Goal: Task Accomplishment & Management: Use online tool/utility

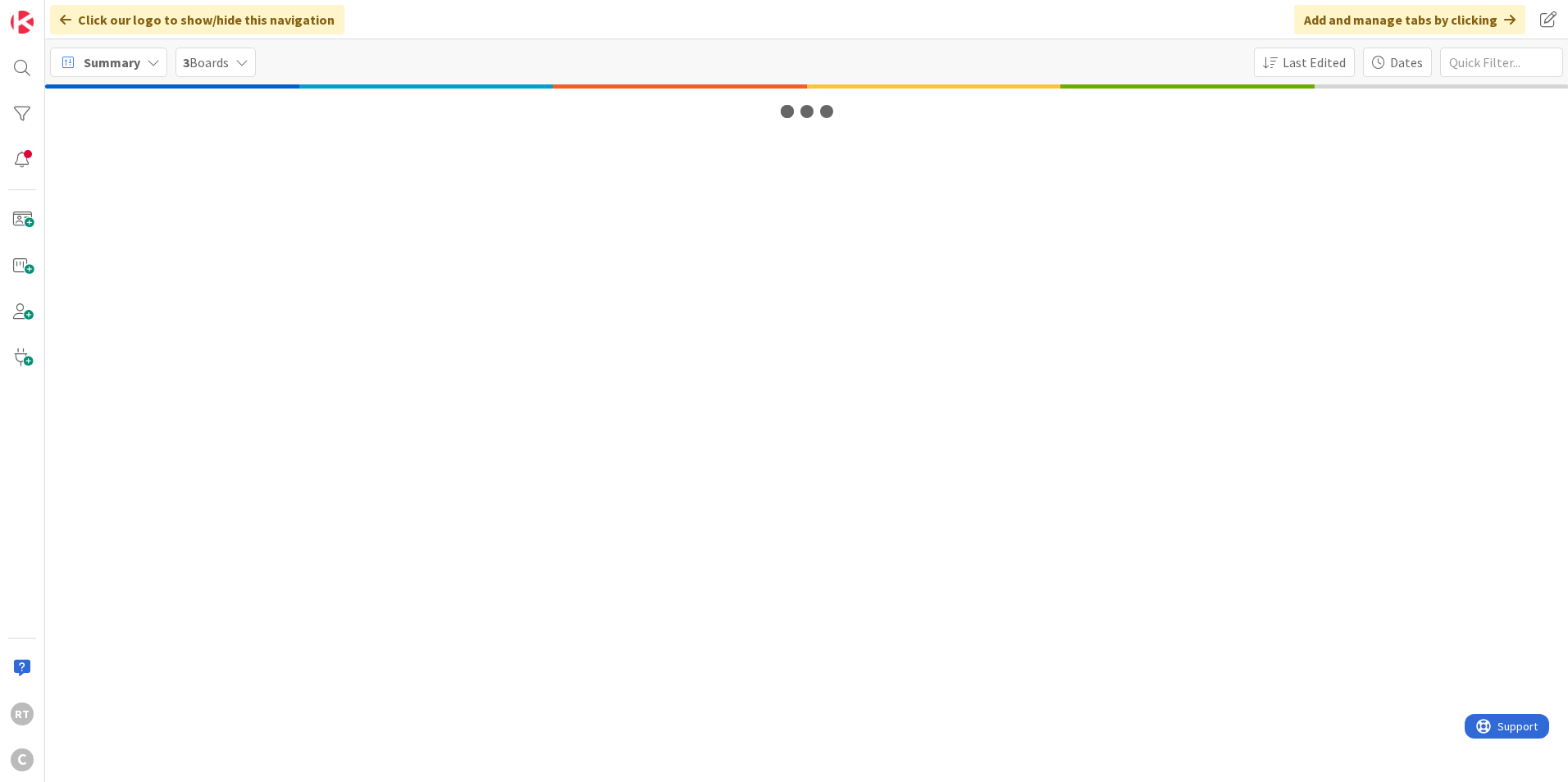
click at [134, 67] on span "Summary" at bounding box center [112, 62] width 56 height 20
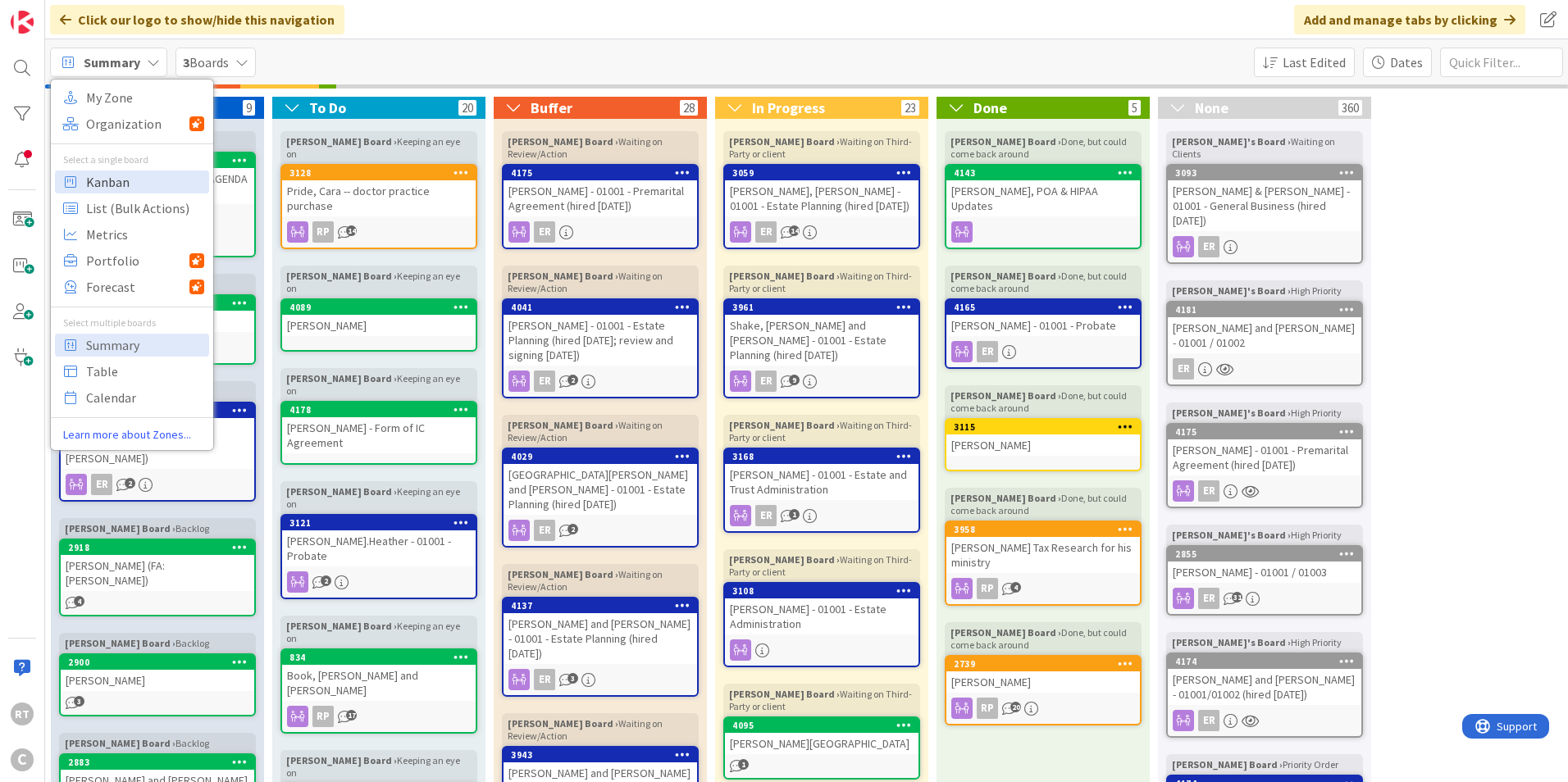
click at [136, 171] on span "Kanban" at bounding box center [145, 182] width 118 height 25
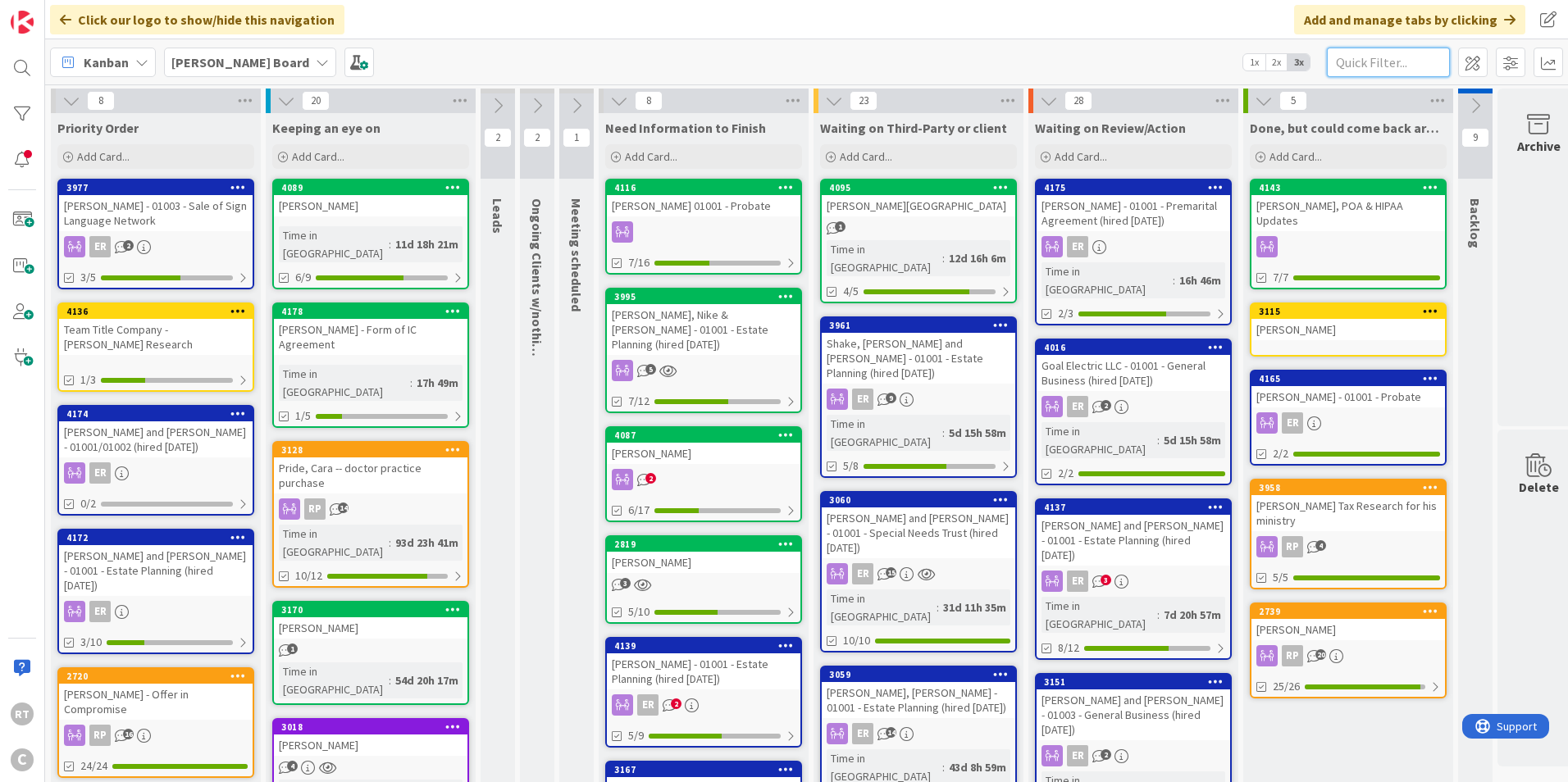
click at [1357, 55] on input "text" at bounding box center [1388, 62] width 123 height 30
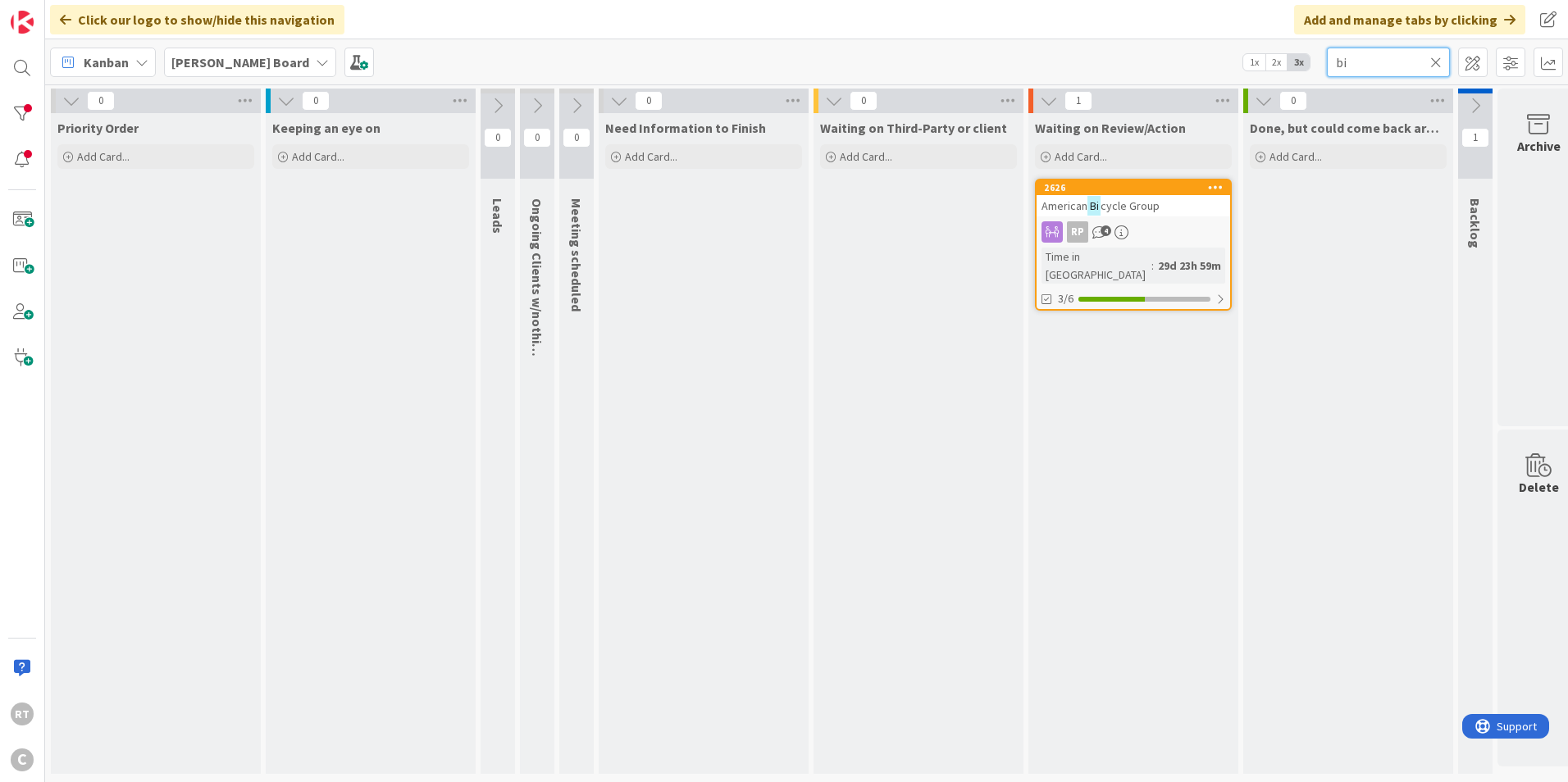
type input "b"
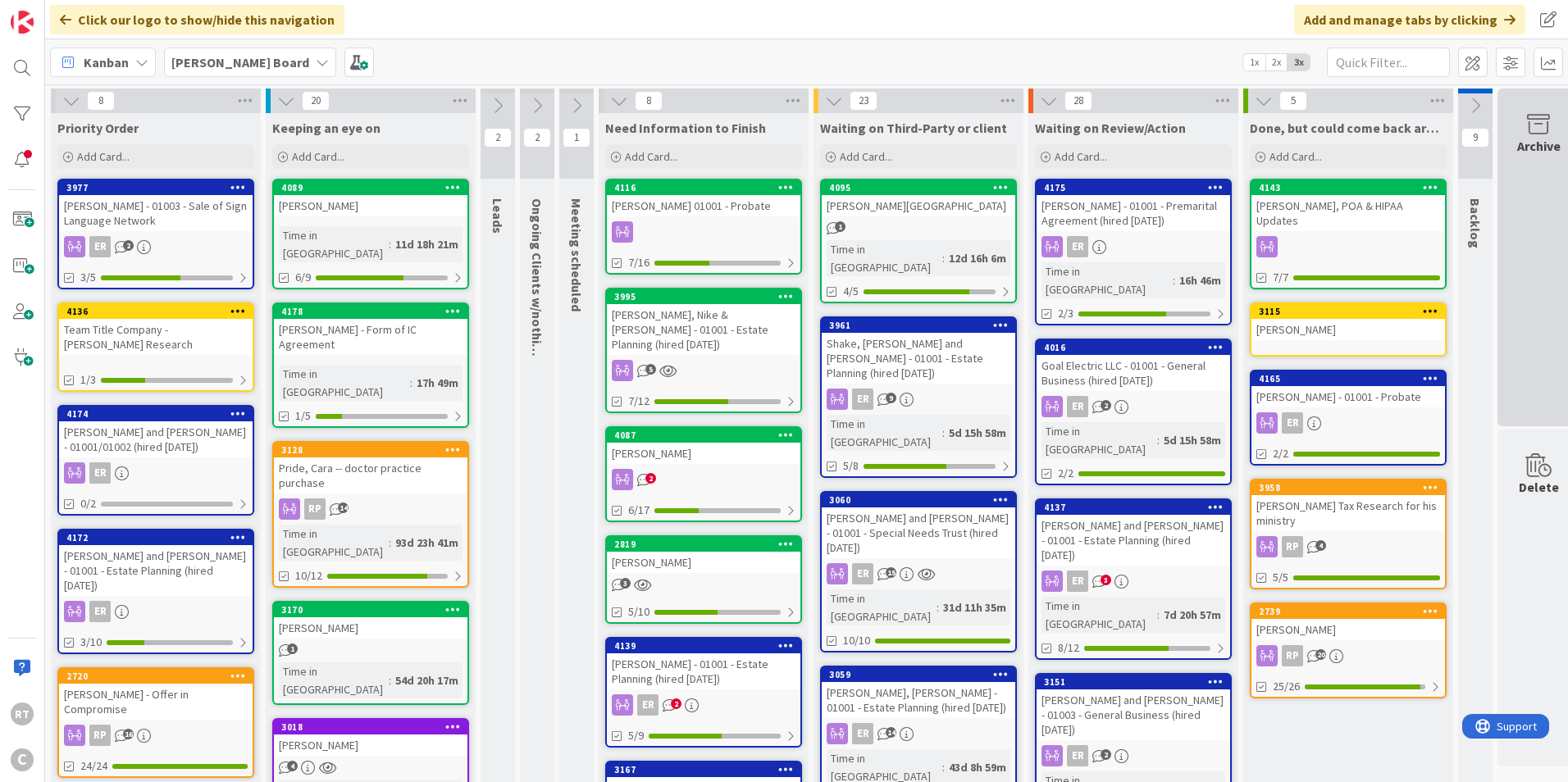
click at [1518, 218] on div "Archive" at bounding box center [1538, 258] width 82 height 338
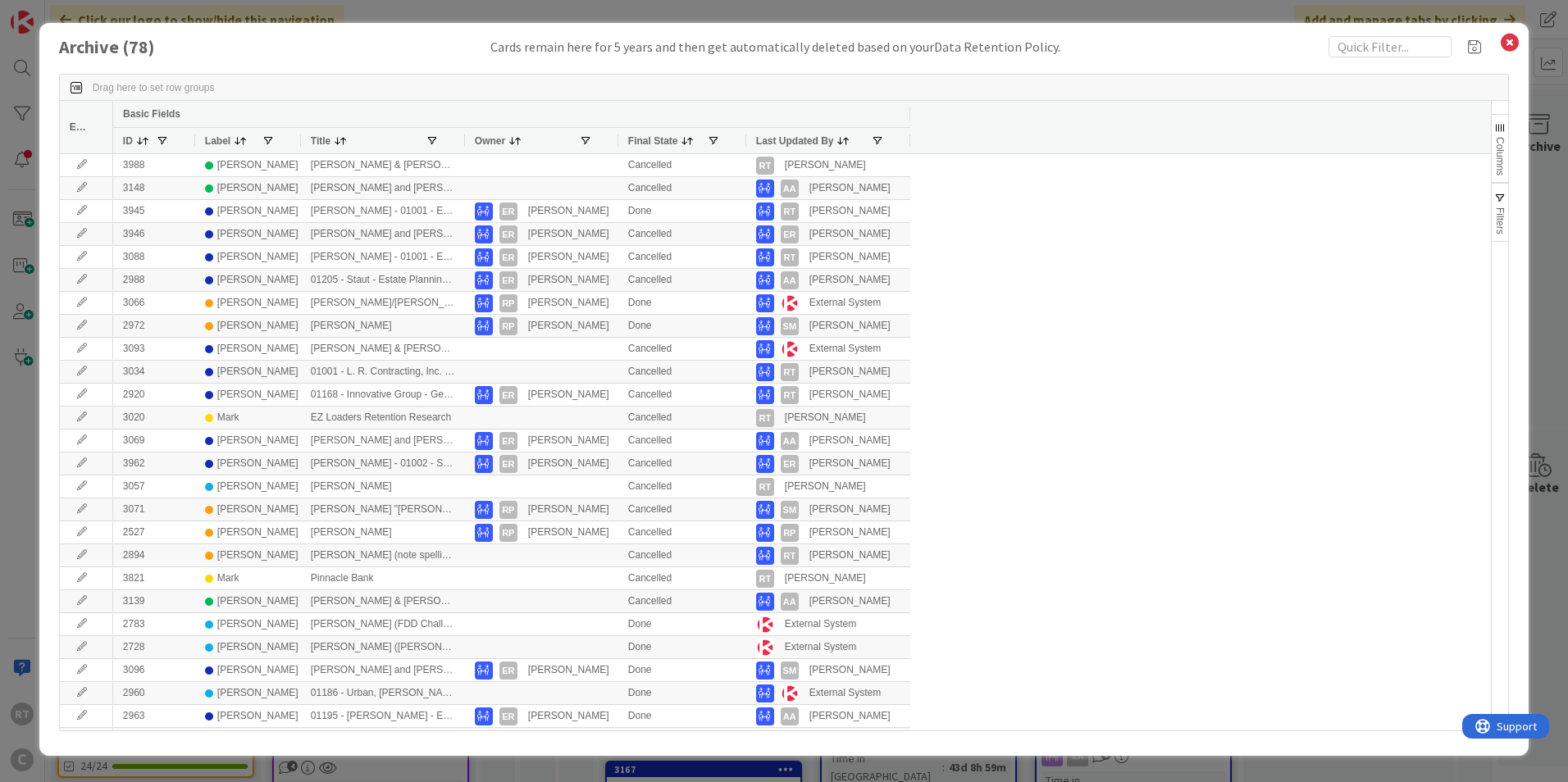
click at [212, 142] on span "Label" at bounding box center [218, 141] width 26 height 11
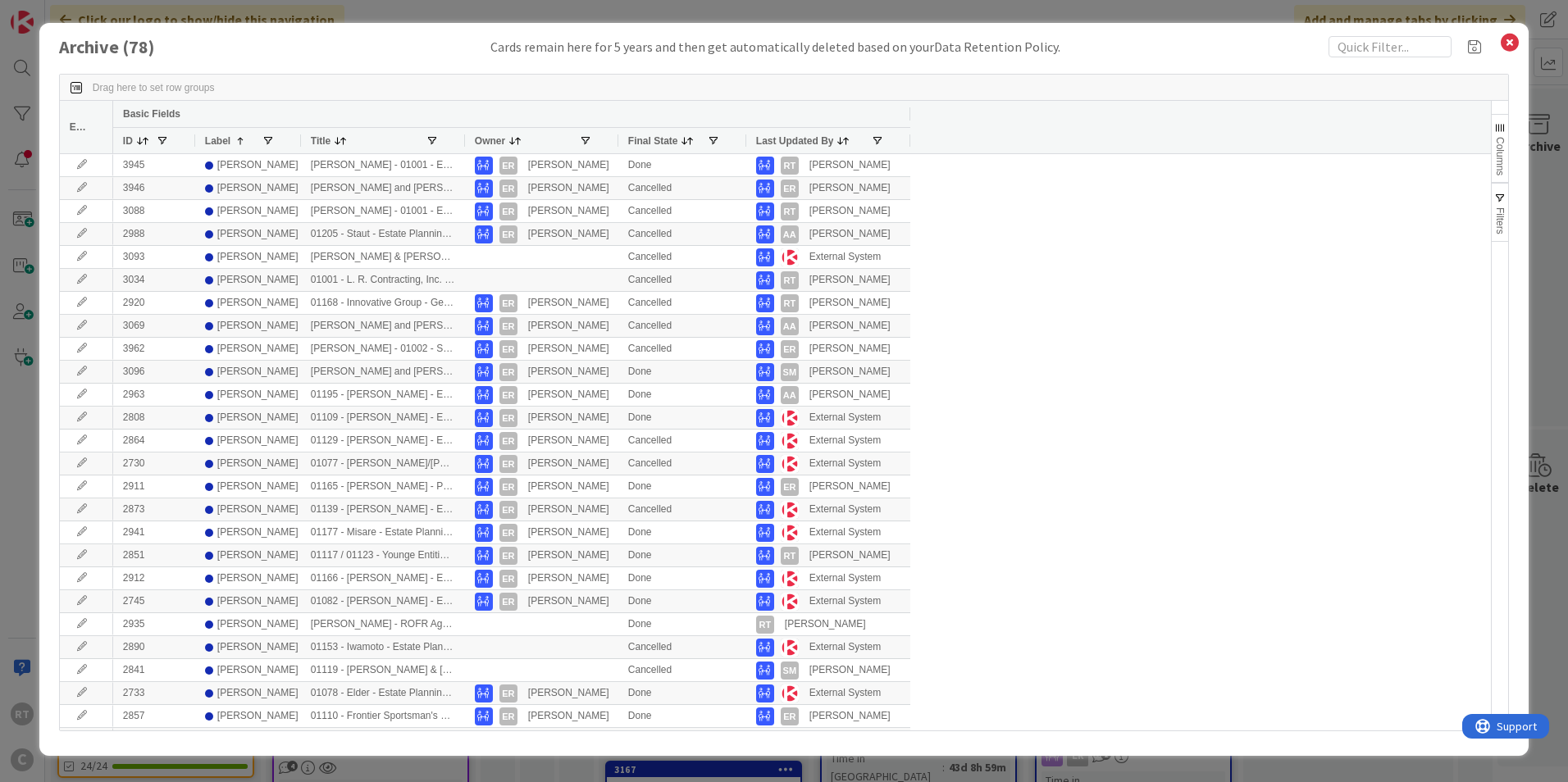
click at [1501, 44] on icon at bounding box center [1509, 43] width 21 height 23
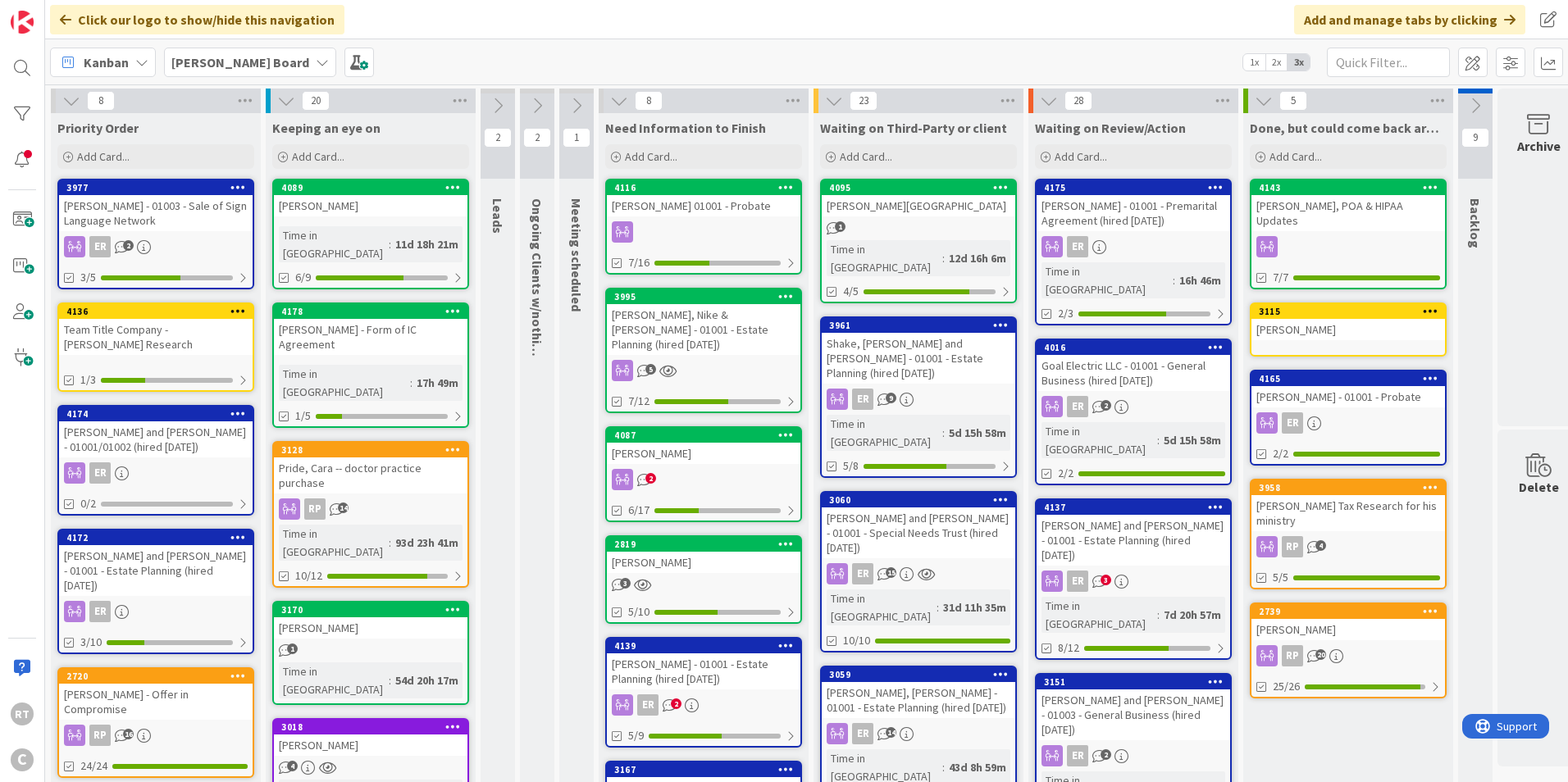
click at [233, 69] on b "Ryan's Board" at bounding box center [240, 61] width 137 height 16
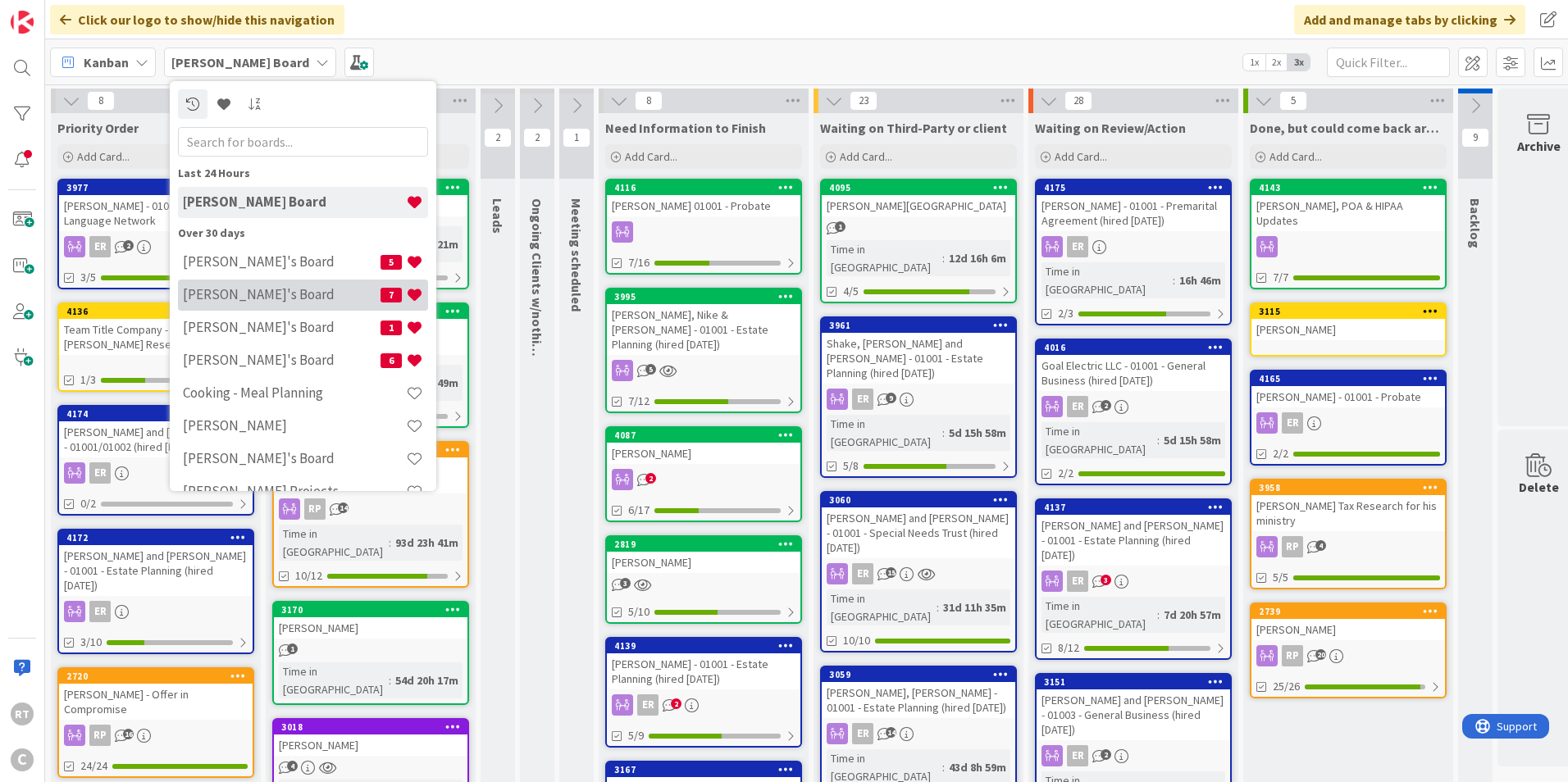
click at [229, 290] on h4 "Ethan's Board" at bounding box center [282, 293] width 198 height 16
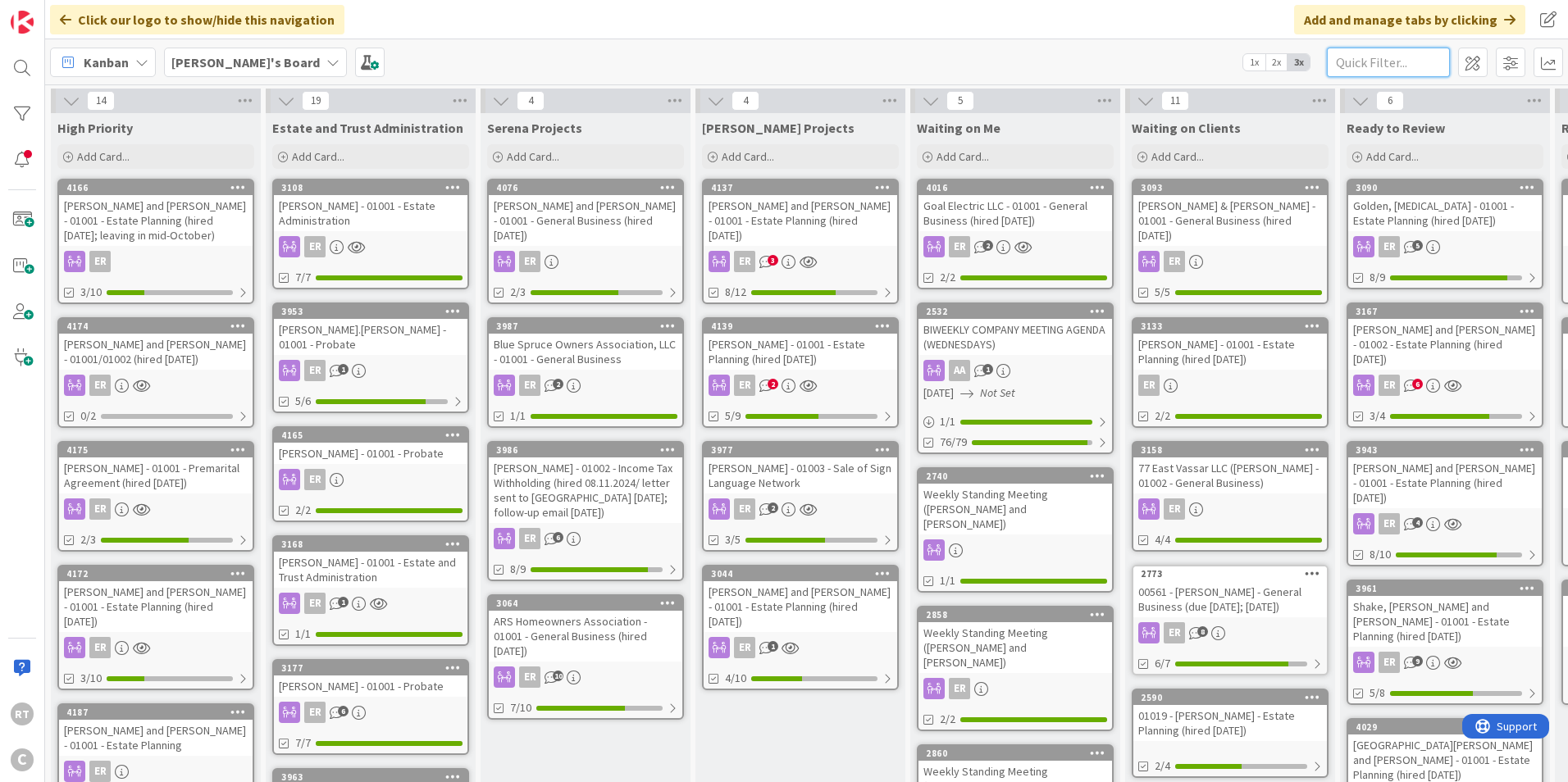
click at [1422, 48] on input "text" at bounding box center [1388, 62] width 123 height 30
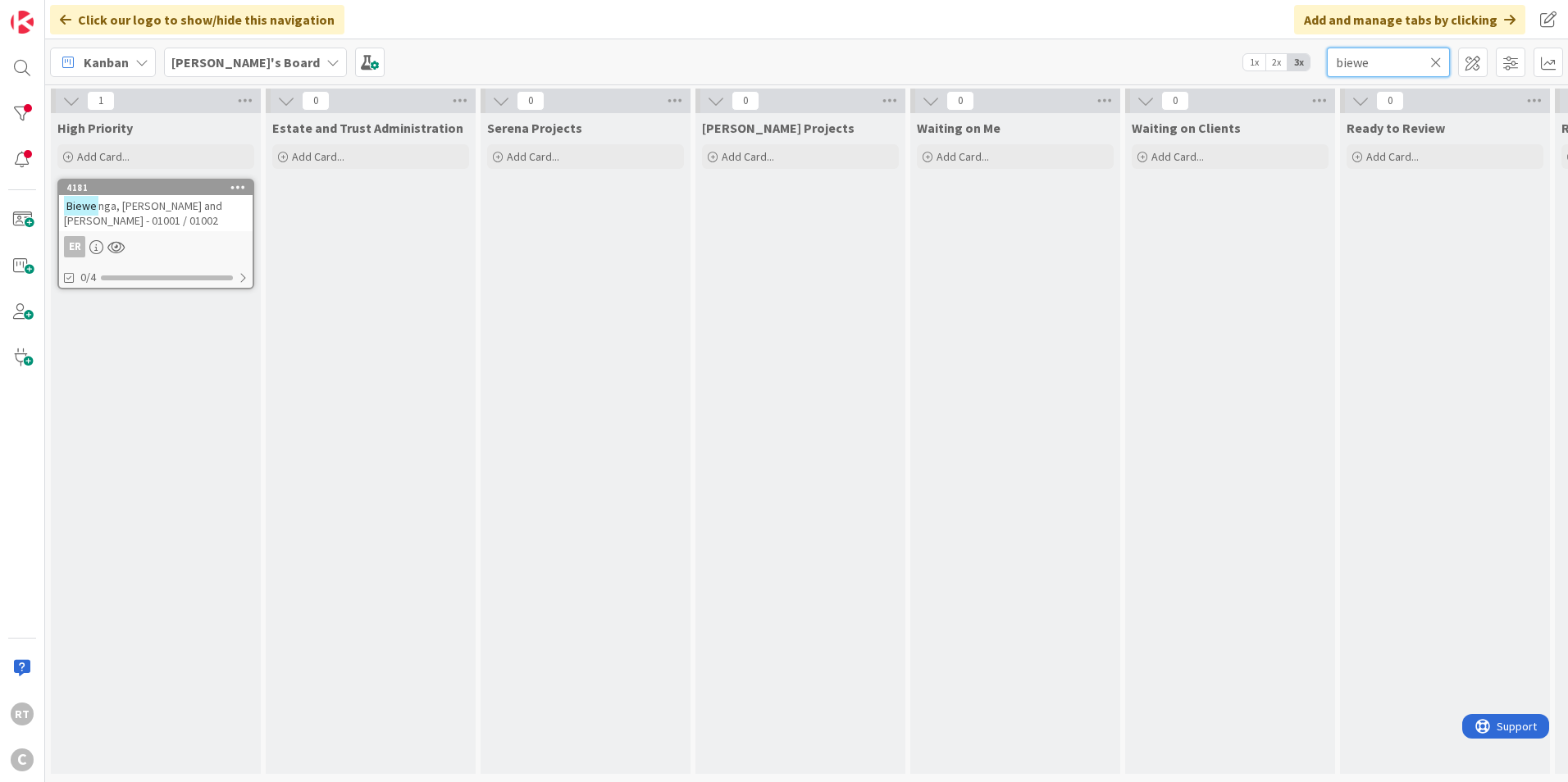
type input "biewe"
click at [148, 208] on span "nga, Eric and Melissa - 01001 / 01002" at bounding box center [142, 213] width 158 height 30
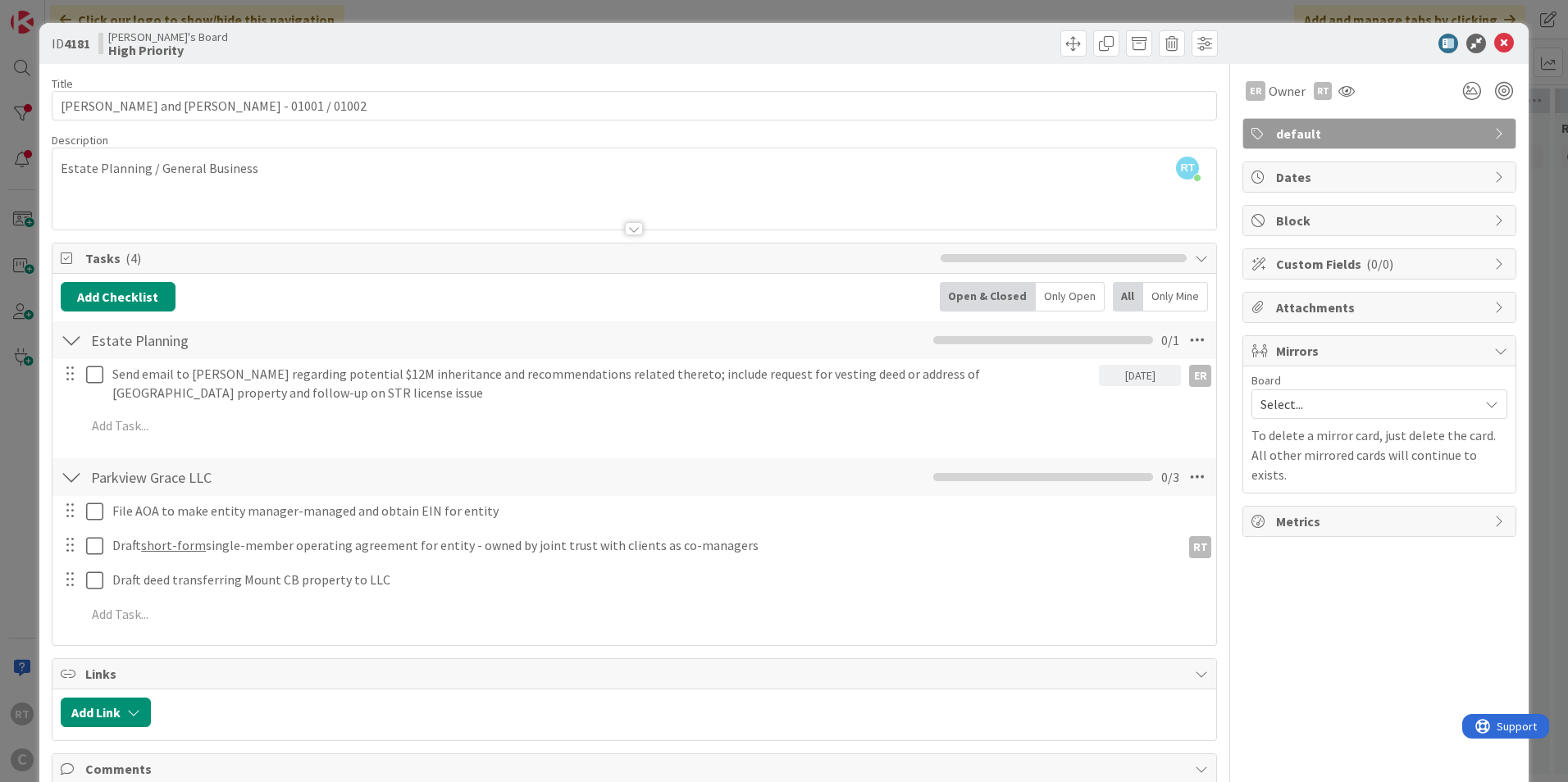
click at [1379, 404] on span "Select..." at bounding box center [1365, 403] width 210 height 23
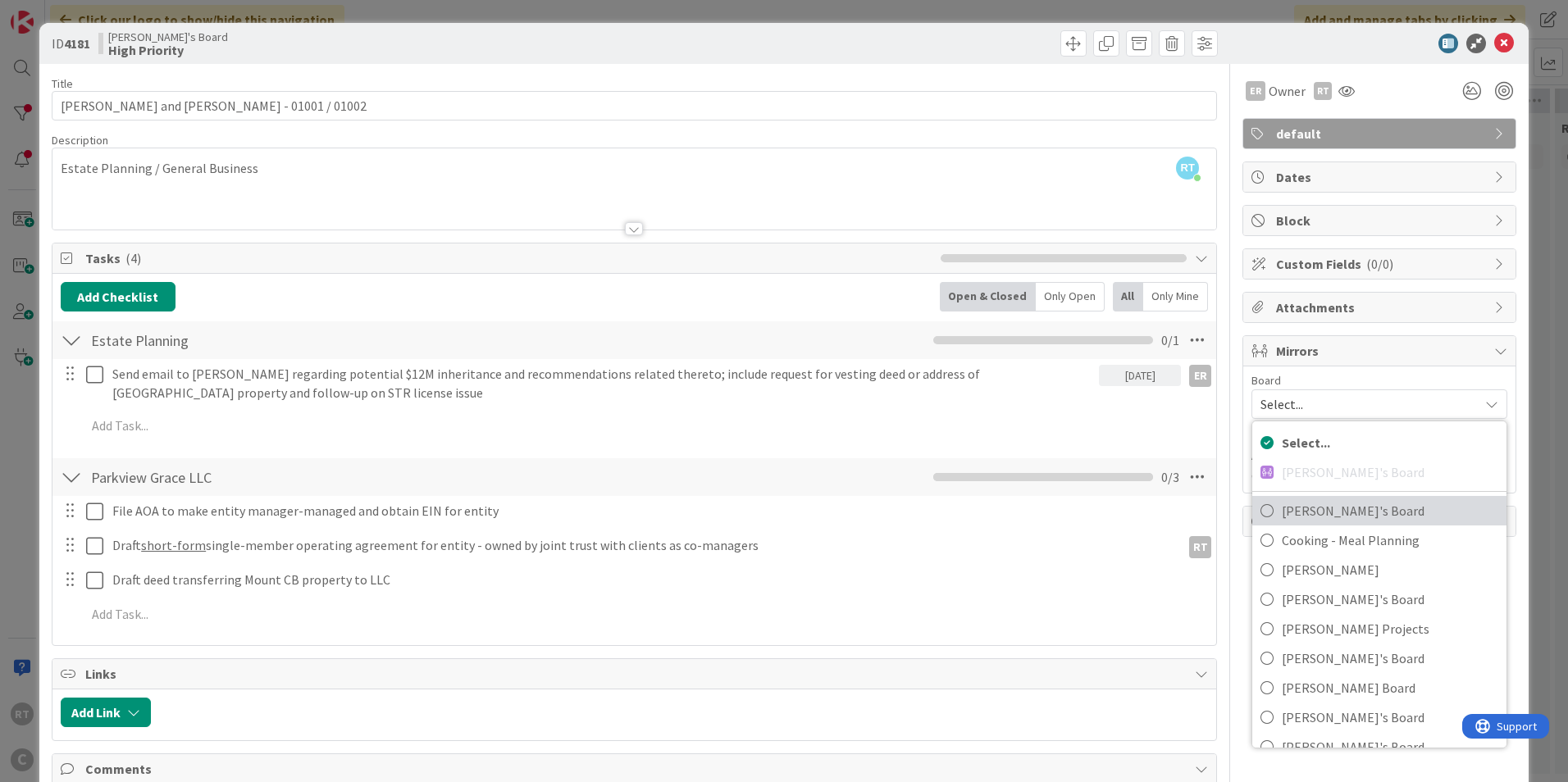
scroll to position [20, 0]
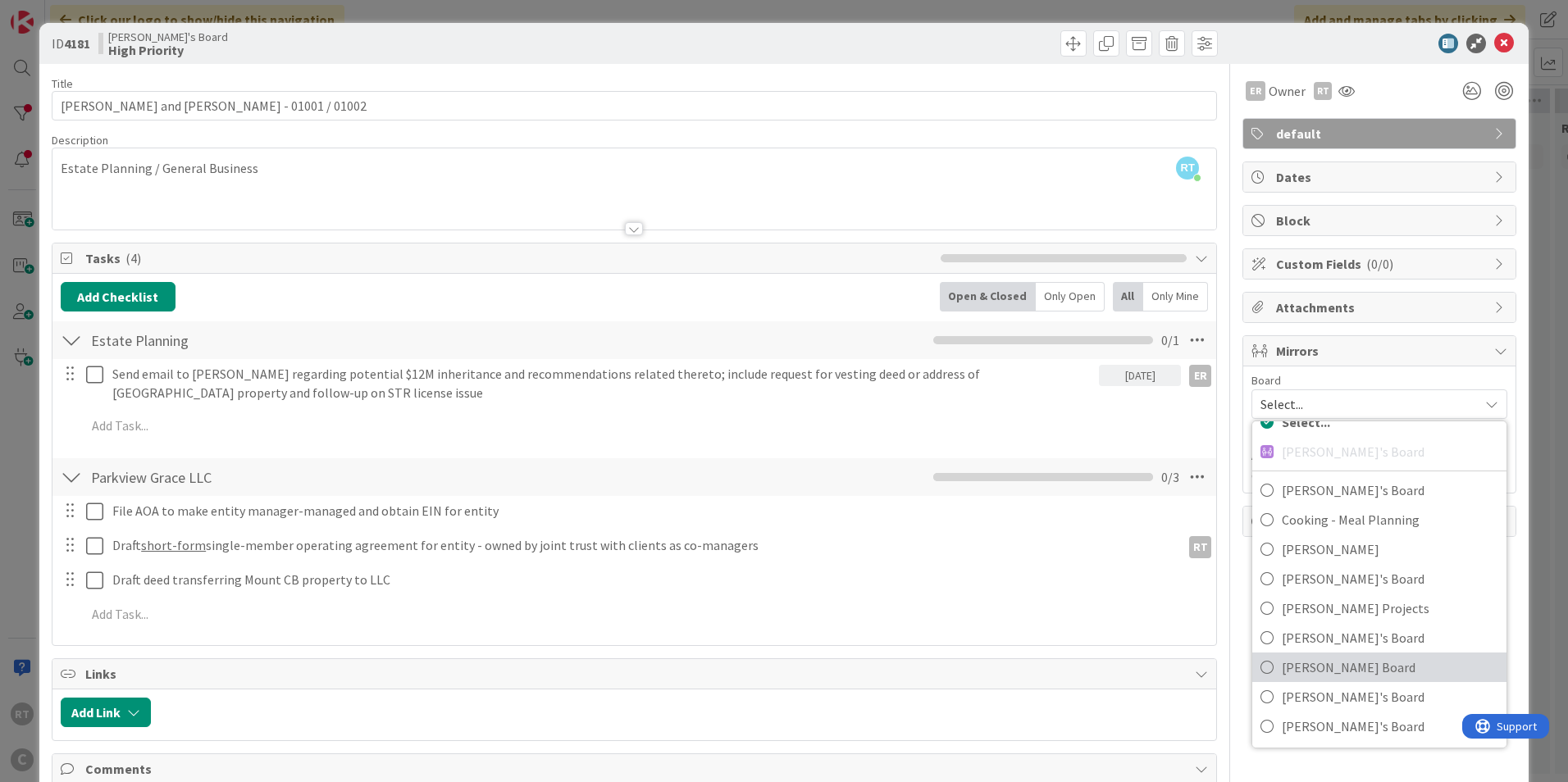
click at [1296, 663] on span "Ryan's Board" at bounding box center [1390, 667] width 217 height 25
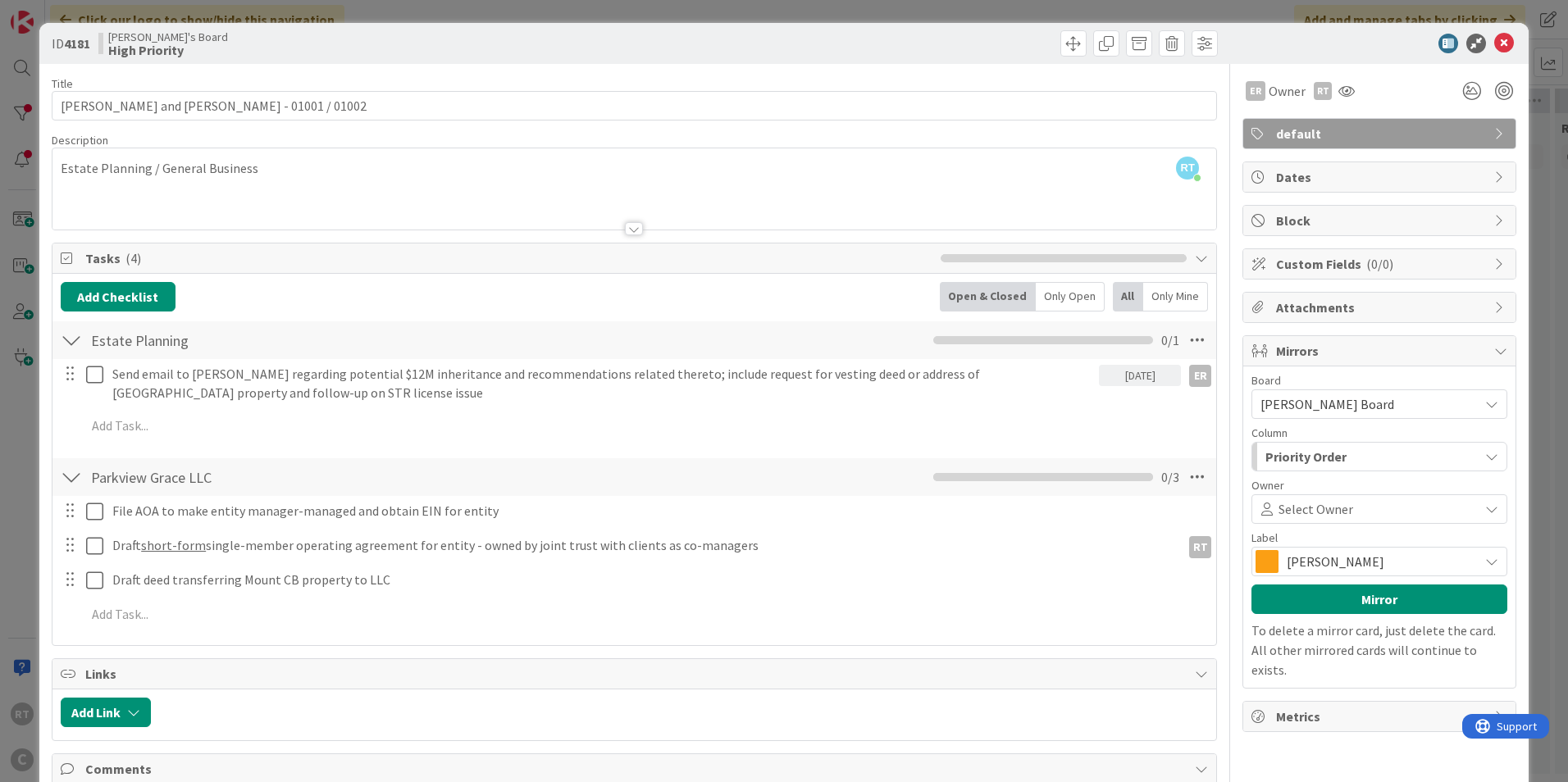
click at [1275, 444] on div "Priority Order" at bounding box center [1369, 456] width 218 height 26
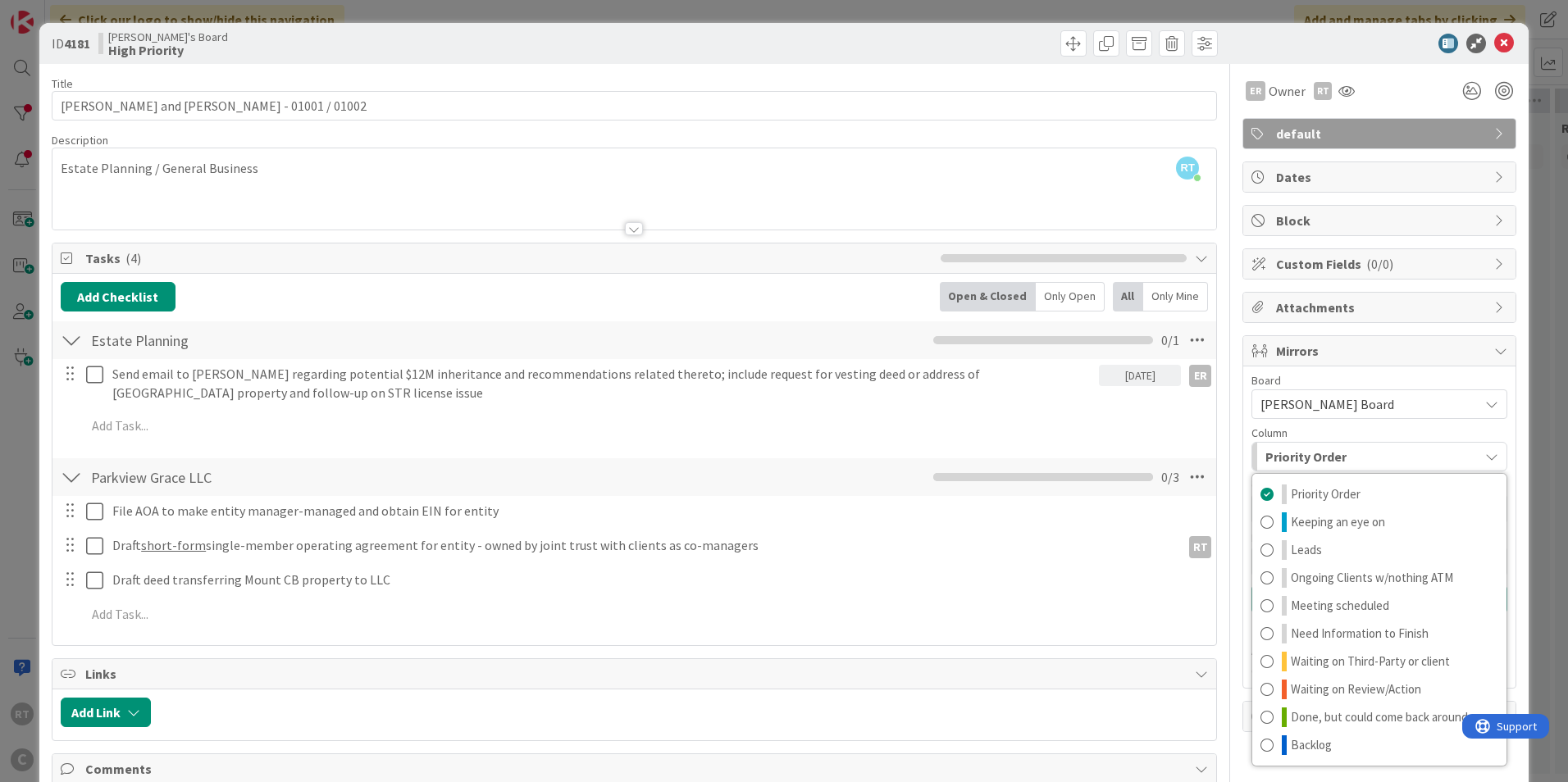
click at [1269, 427] on span "Column" at bounding box center [1269, 432] width 36 height 11
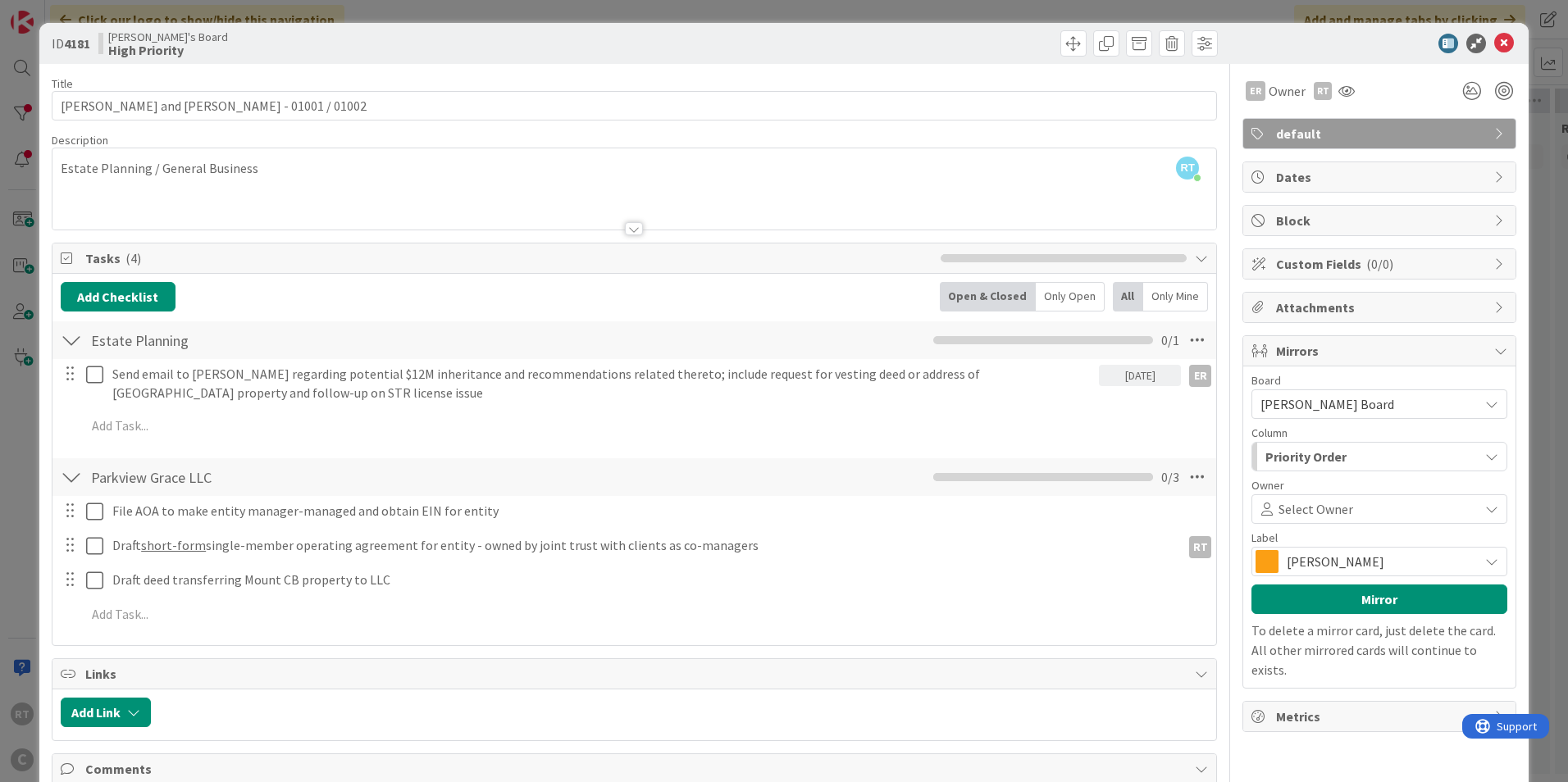
click at [1283, 497] on div "Select Owner" at bounding box center [1379, 509] width 256 height 30
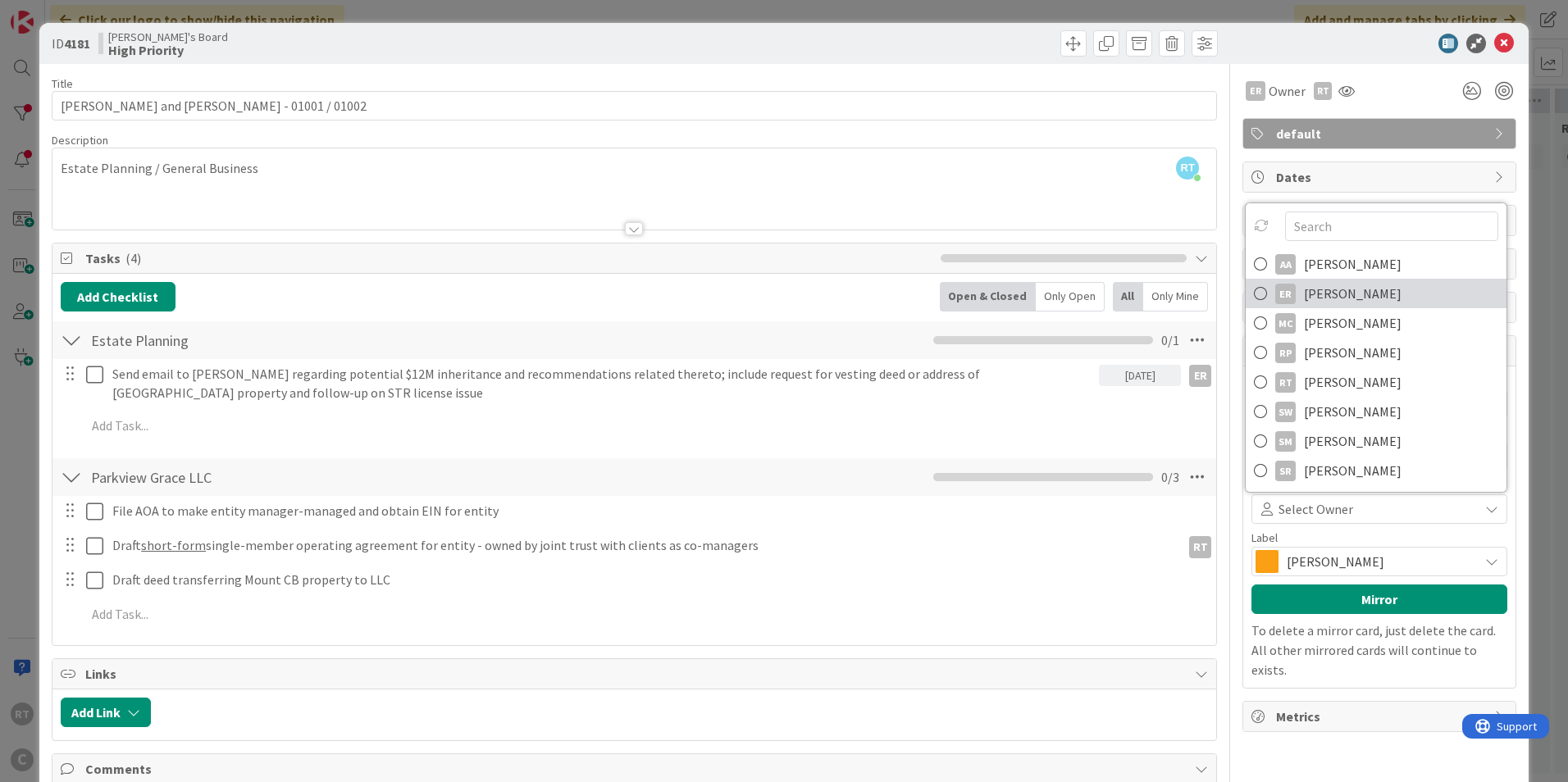
click at [1275, 290] on div "ER" at bounding box center [1285, 294] width 20 height 20
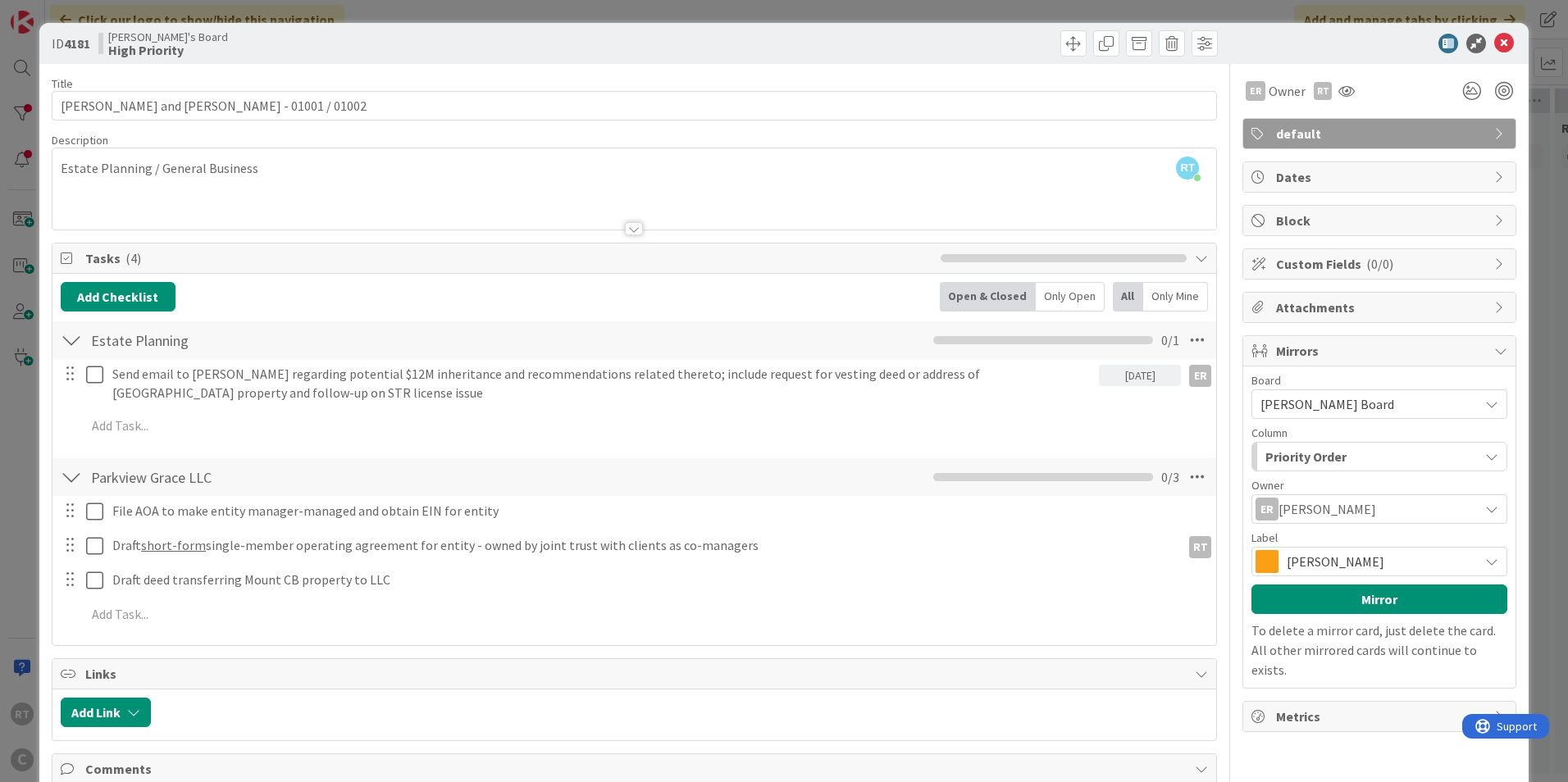
click at [1295, 555] on span "Richard" at bounding box center [1378, 561] width 183 height 23
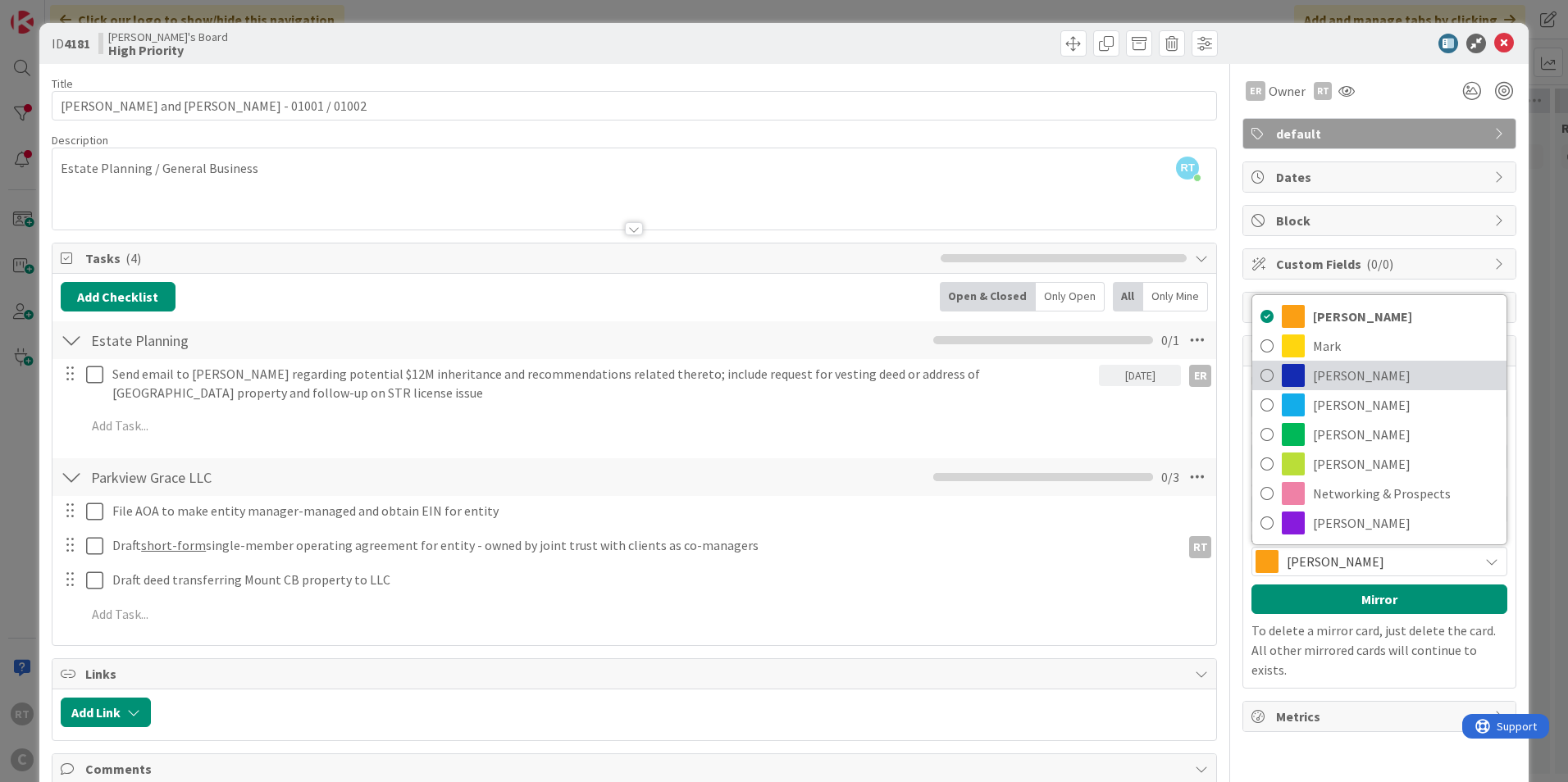
click at [1316, 366] on span "Ethan" at bounding box center [1405, 375] width 185 height 25
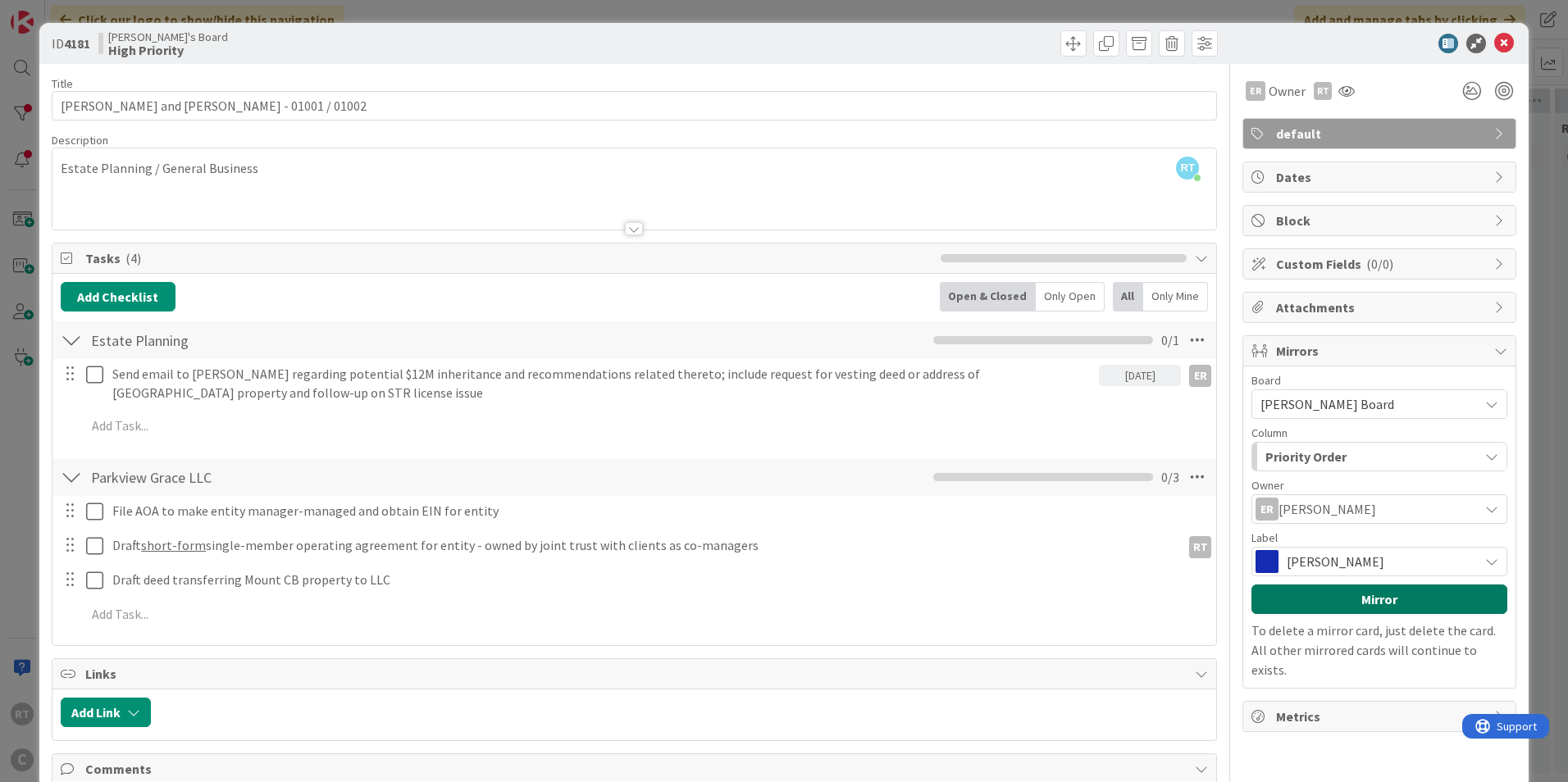
click at [1333, 593] on button "Mirror" at bounding box center [1379, 599] width 256 height 30
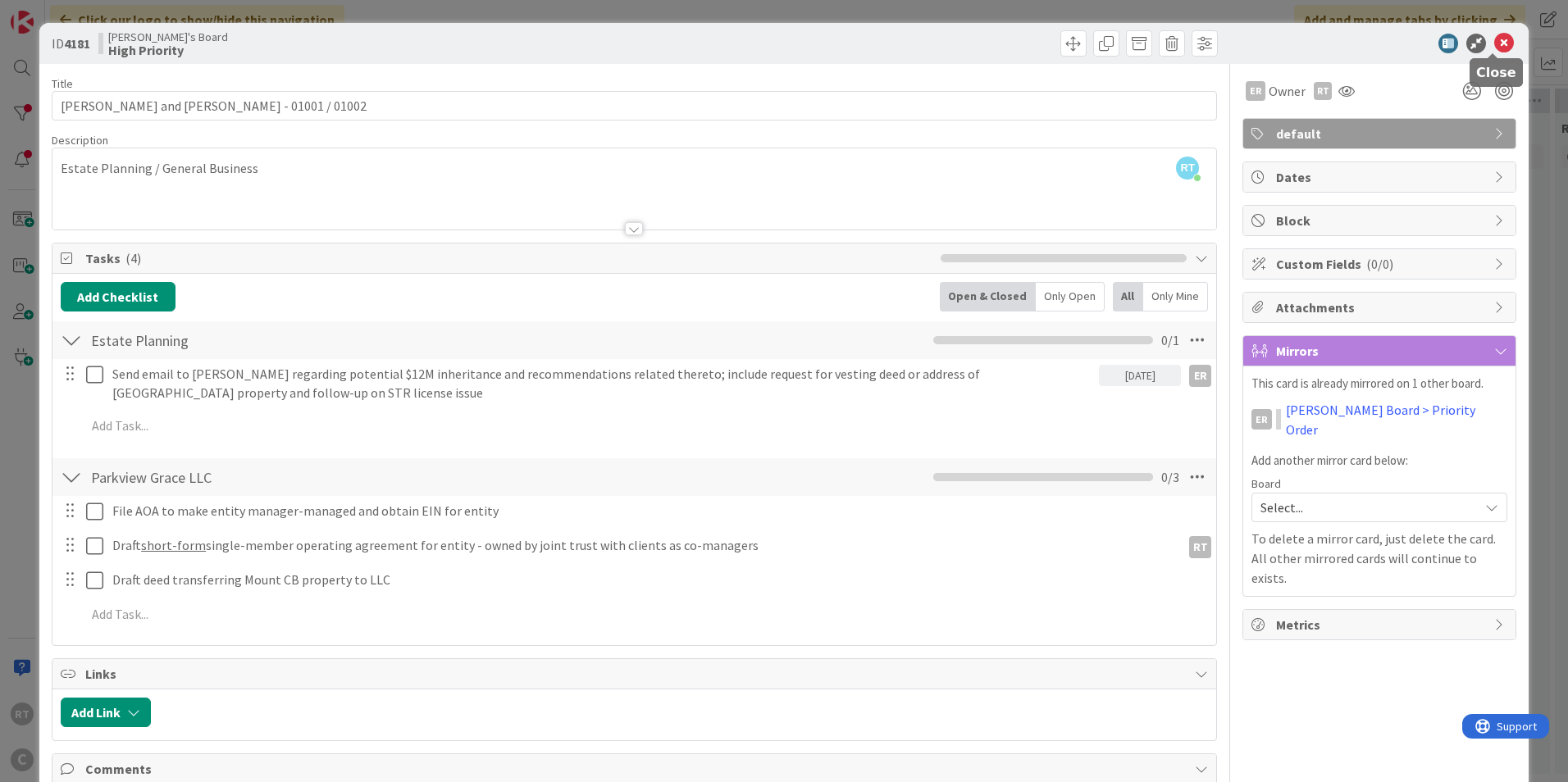
click at [1494, 50] on icon at bounding box center [1503, 43] width 20 height 20
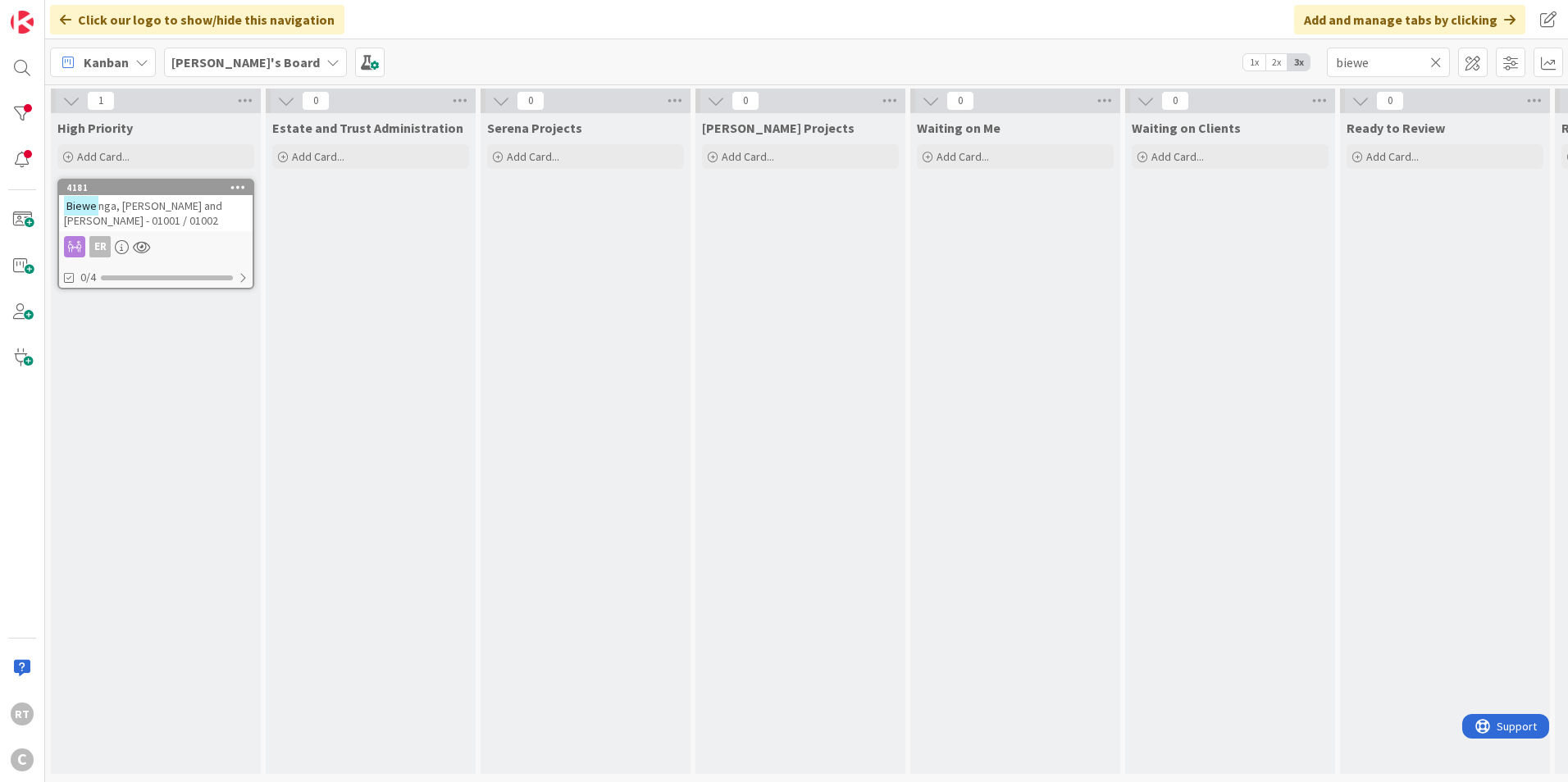
click at [1435, 66] on icon at bounding box center [1435, 61] width 11 height 14
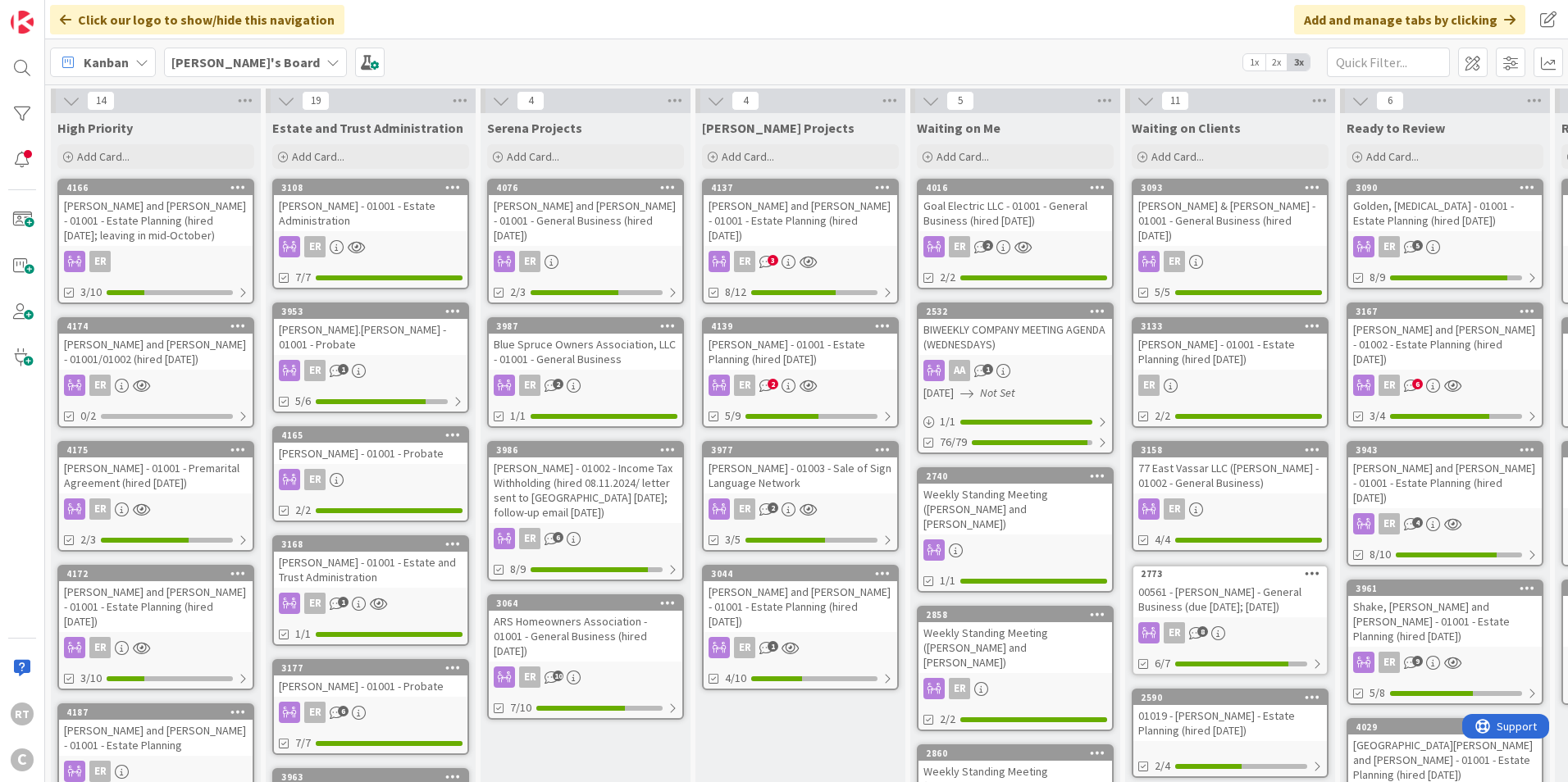
click at [228, 66] on b "Ethan's Board" at bounding box center [246, 61] width 148 height 16
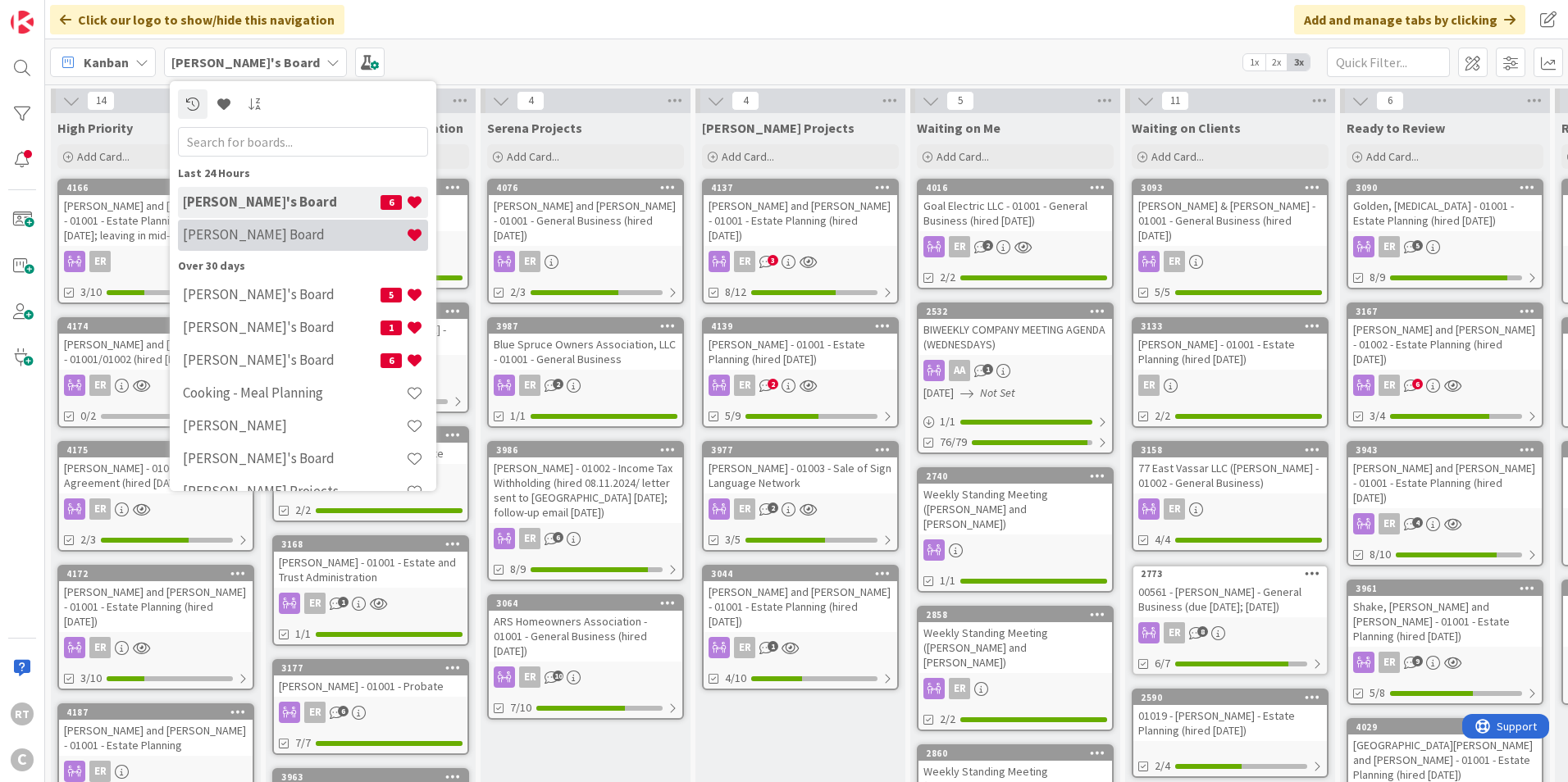
click at [253, 230] on h4 "Ryan's Board" at bounding box center [293, 234] width 223 height 16
